Goal: Transaction & Acquisition: Subscribe to service/newsletter

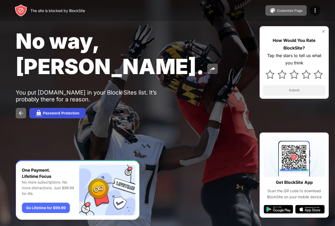
click at [62, 108] on button "Password Protection" at bounding box center [57, 113] width 56 height 10
click at [62, 85] on div at bounding box center [167, 113] width 335 height 226
click at [49, 111] on div "Password Protection" at bounding box center [61, 113] width 36 height 4
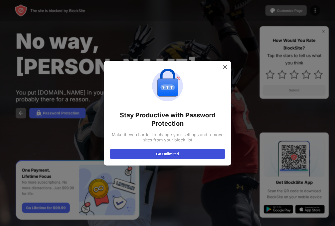
click at [176, 152] on button "Go Unlimited" at bounding box center [167, 153] width 115 height 10
